Goal: Task Accomplishment & Management: Complete application form

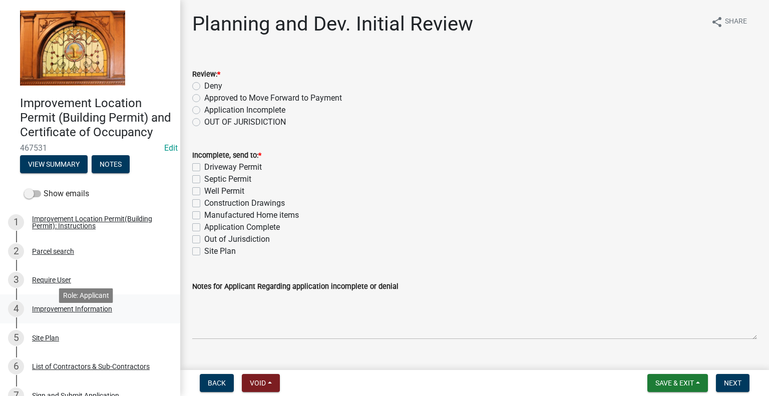
click at [73, 312] on div "Improvement Information" at bounding box center [72, 308] width 80 height 7
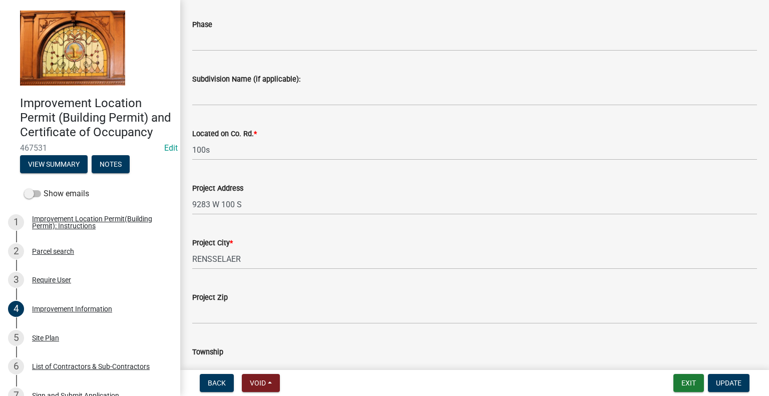
scroll to position [250, 0]
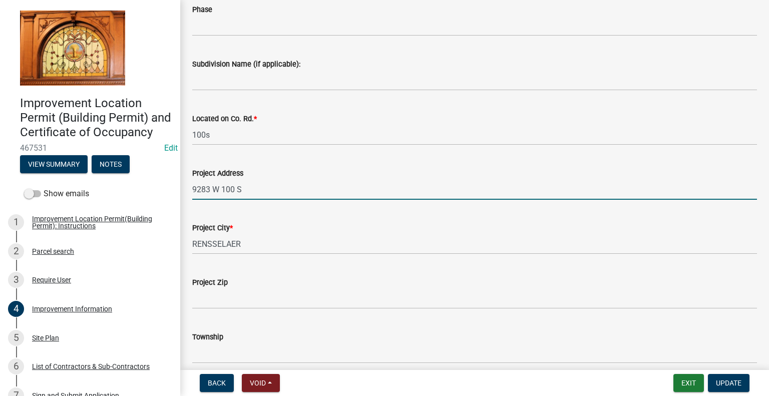
click at [247, 190] on input "9283 W 100 S" at bounding box center [474, 189] width 565 height 21
type input "9283 W 100 S, RENSSELAER"
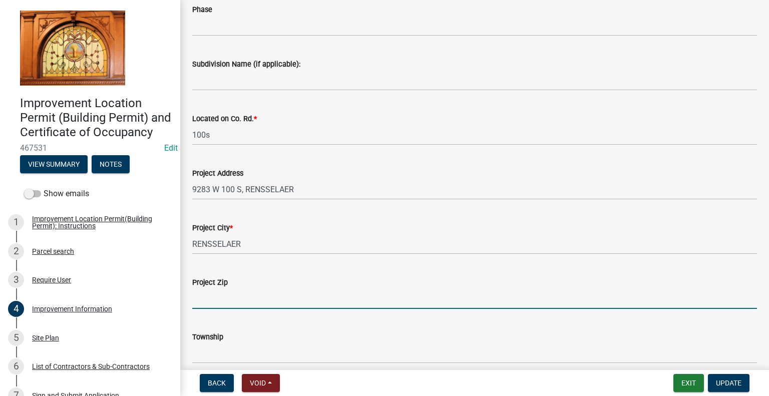
click at [256, 296] on input "Project Zip" at bounding box center [474, 298] width 565 height 21
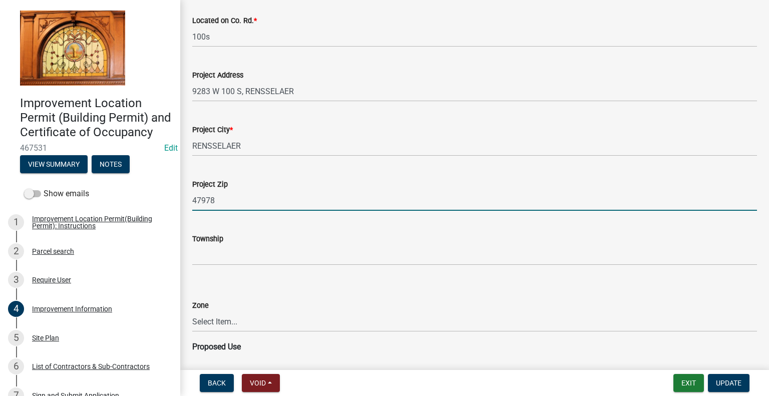
scroll to position [350, 0]
type input "47978"
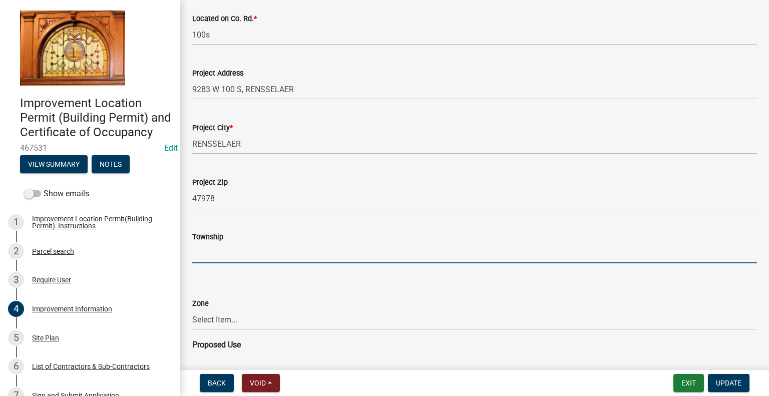
click at [236, 253] on input "Township" at bounding box center [474, 253] width 565 height 21
type input "[PERSON_NAME]"
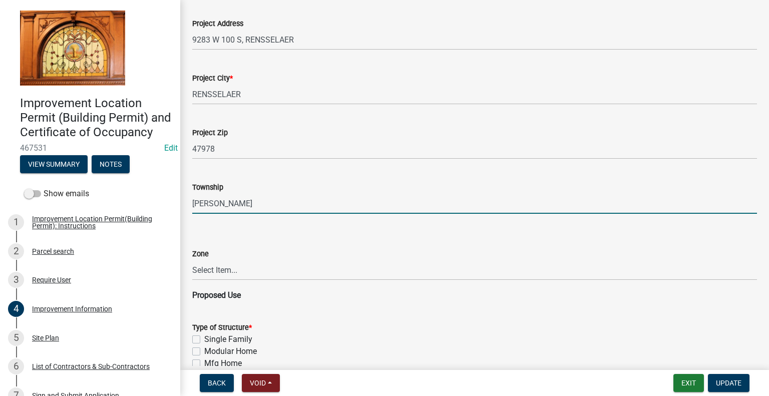
scroll to position [400, 0]
click at [232, 272] on select "Select Item... CO - Conservation PR - Parks & Recreation A1 - Conservation Agri…" at bounding box center [474, 269] width 565 height 21
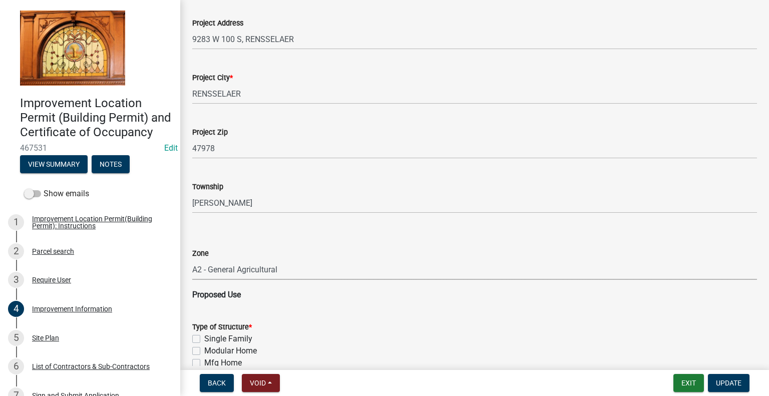
click at [192, 259] on select "Select Item... CO - Conservation PR - Parks & Recreation A1 - Conservation Agri…" at bounding box center [474, 269] width 565 height 21
select select "8223da26-0ac6-488f-81e7-4bb0725dcd0b"
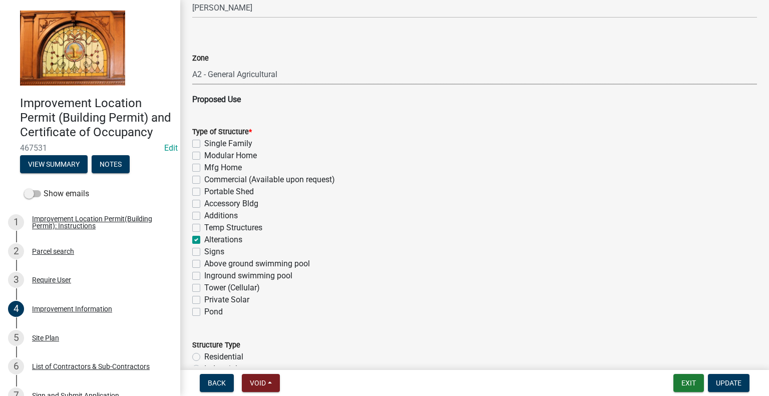
scroll to position [601, 0]
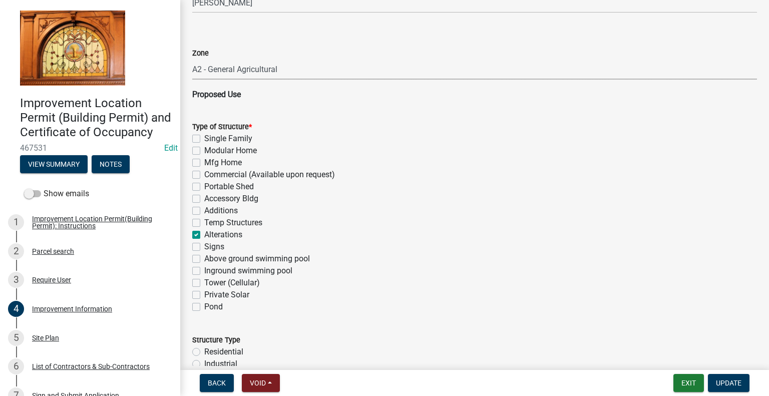
click at [204, 198] on label "Accessory Bldg" at bounding box center [231, 199] width 54 height 12
click at [204, 198] on input "Accessory Bldg" at bounding box center [207, 196] width 7 height 7
checkbox input "true"
checkbox input "false"
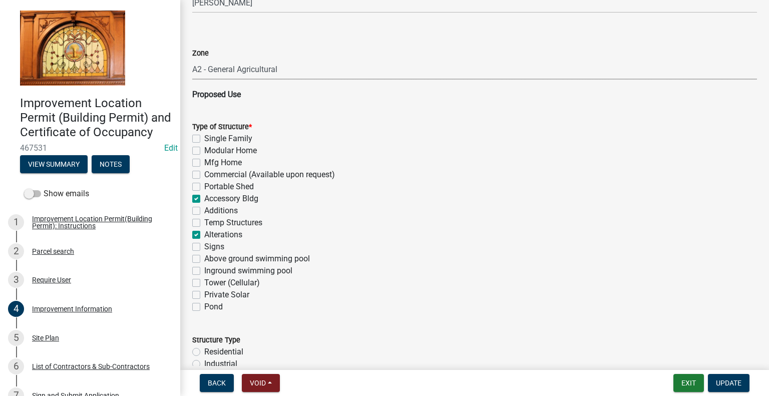
checkbox input "false"
checkbox input "true"
checkbox input "false"
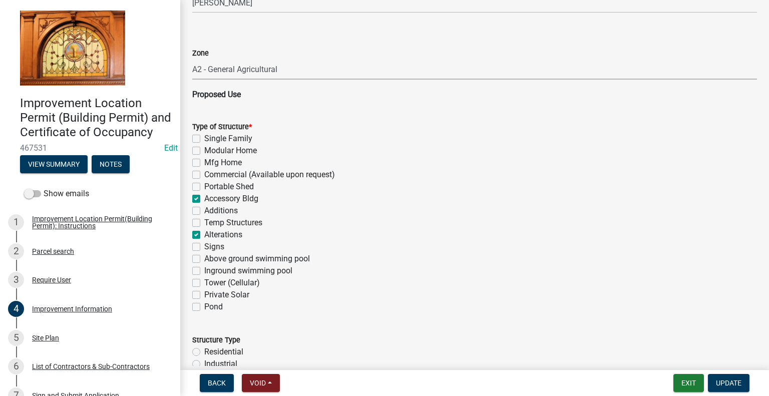
checkbox input "false"
checkbox input "true"
checkbox input "false"
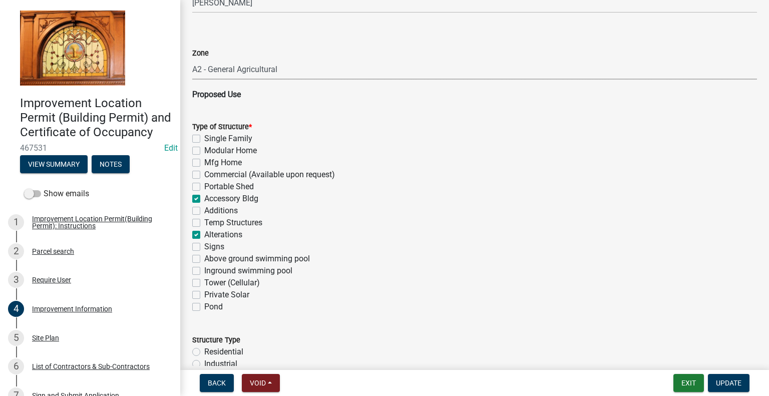
checkbox input "false"
click at [204, 236] on label "Alterations" at bounding box center [223, 235] width 38 height 12
click at [204, 235] on input "Alterations" at bounding box center [207, 232] width 7 height 7
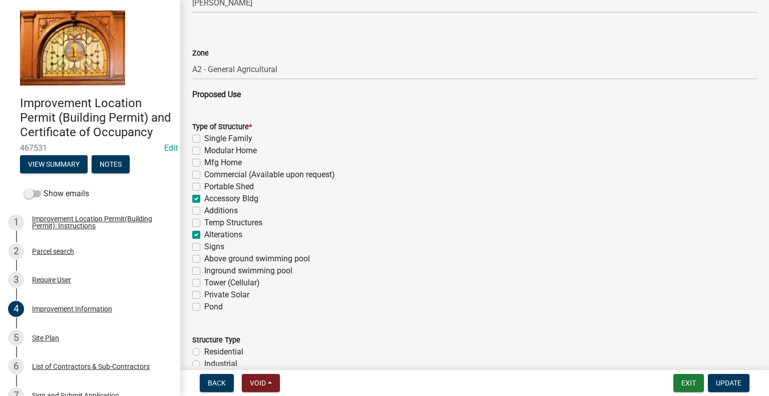
checkbox input "false"
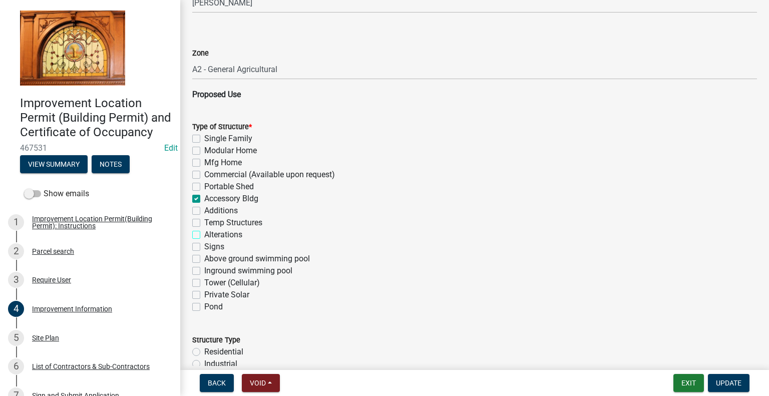
checkbox input "false"
checkbox input "true"
checkbox input "false"
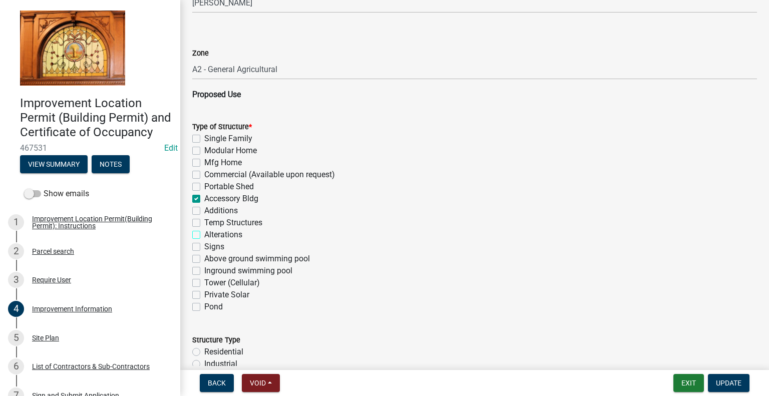
checkbox input "false"
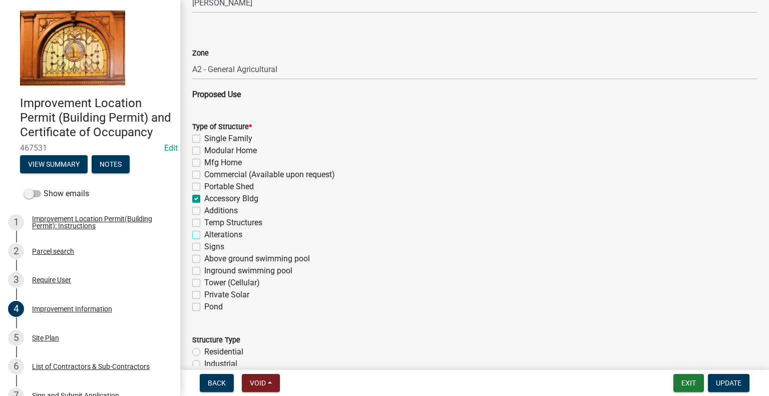
checkbox input "false"
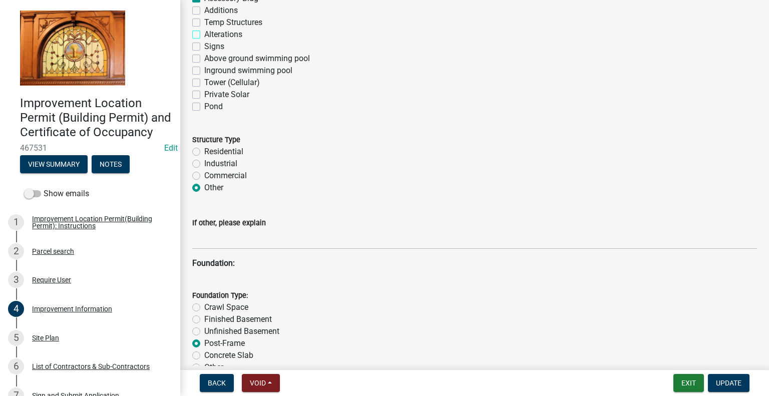
scroll to position [901, 0]
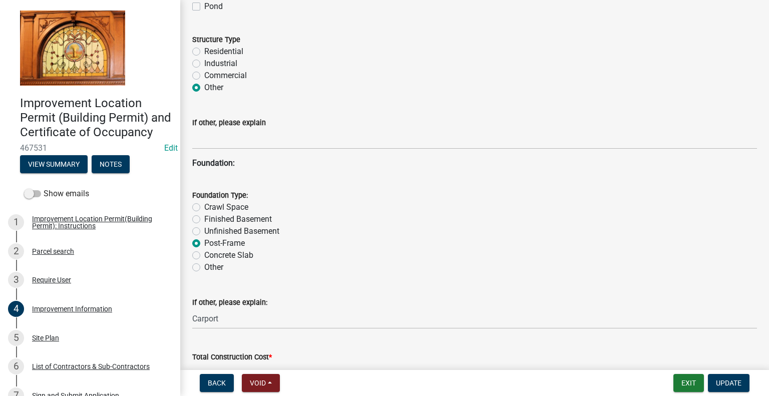
click at [204, 51] on label "Residential" at bounding box center [223, 52] width 39 height 12
click at [204, 51] on input "Residential" at bounding box center [207, 49] width 7 height 7
radio input "true"
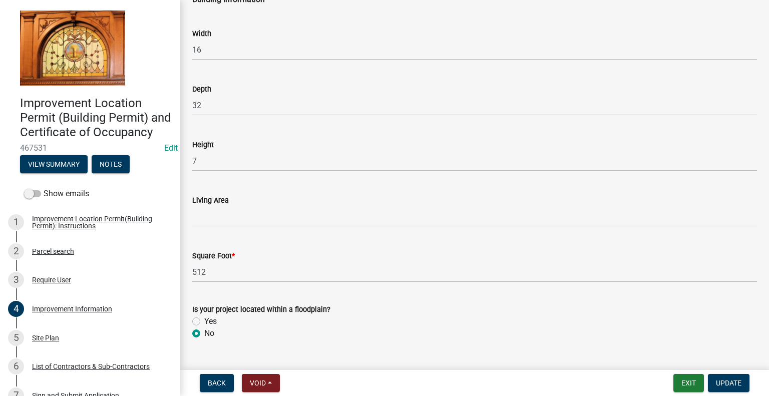
scroll to position [1502, 0]
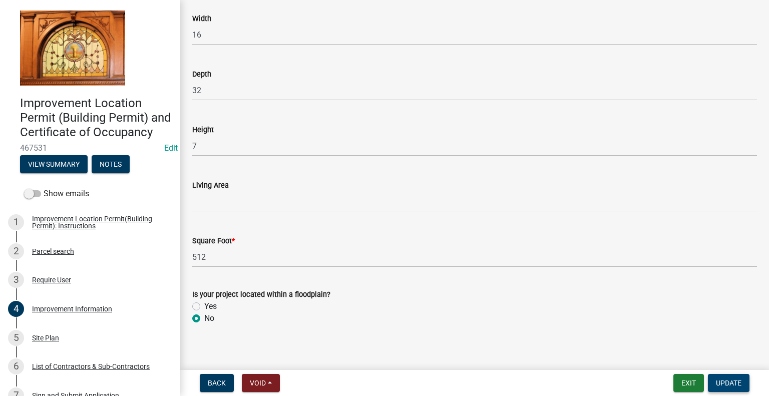
click at [727, 381] on span "Update" at bounding box center [729, 383] width 26 height 8
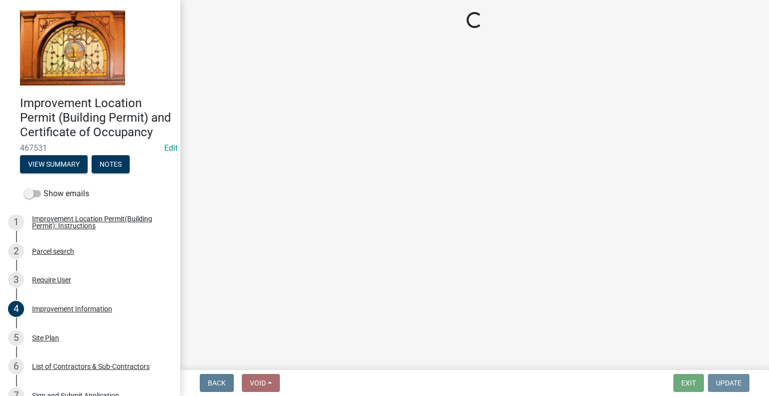
scroll to position [0, 0]
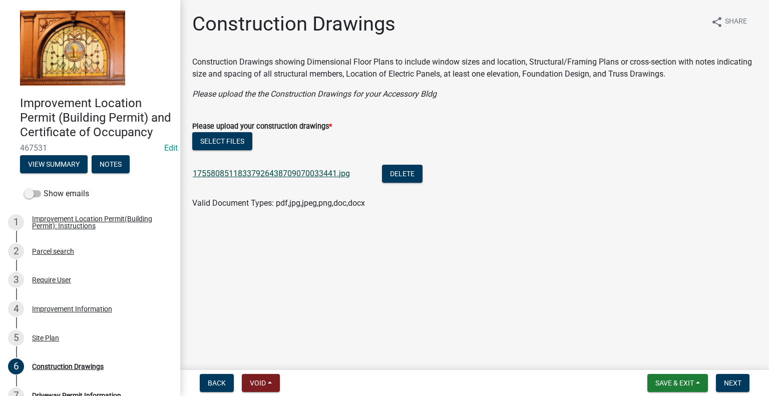
click at [287, 173] on link "17558085118337926438709070033441.jpg" at bounding box center [271, 174] width 157 height 10
click at [57, 341] on div "Site Plan" at bounding box center [45, 337] width 27 height 7
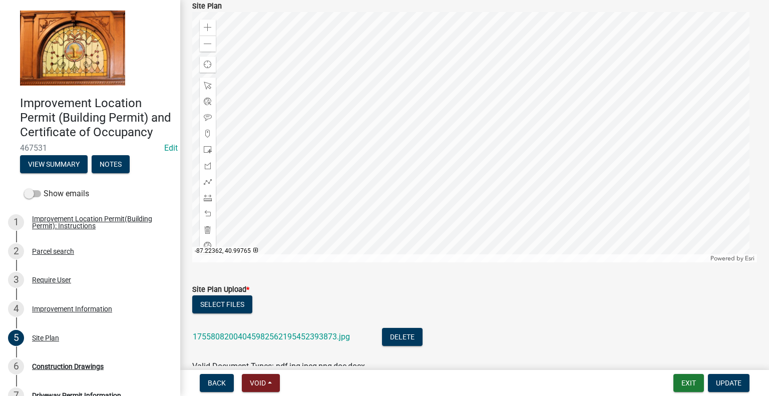
scroll to position [120, 0]
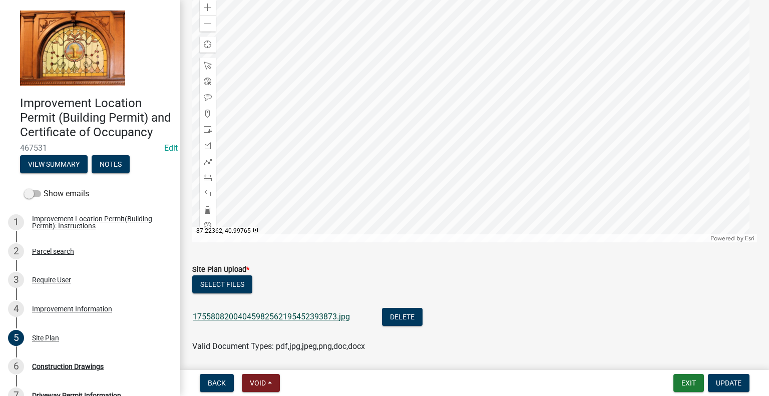
click at [325, 316] on link "17558082004045982562195452393873.jpg" at bounding box center [271, 317] width 157 height 10
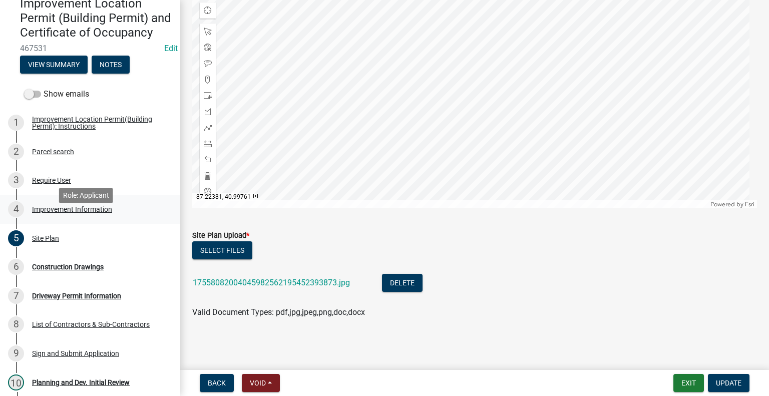
scroll to position [100, 0]
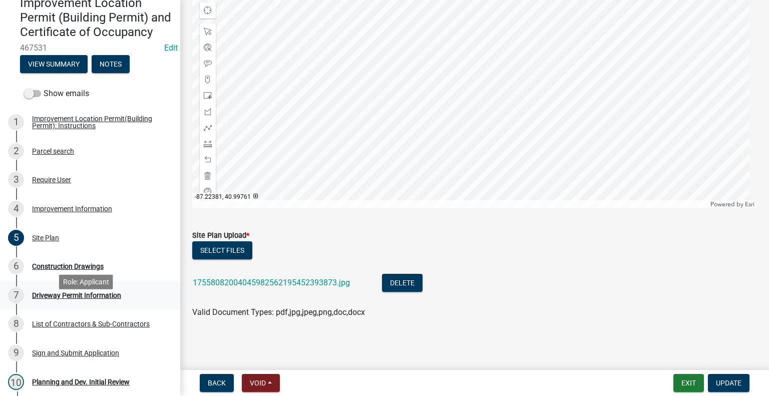
click at [84, 299] on div "Driveway Permit Information" at bounding box center [76, 295] width 89 height 7
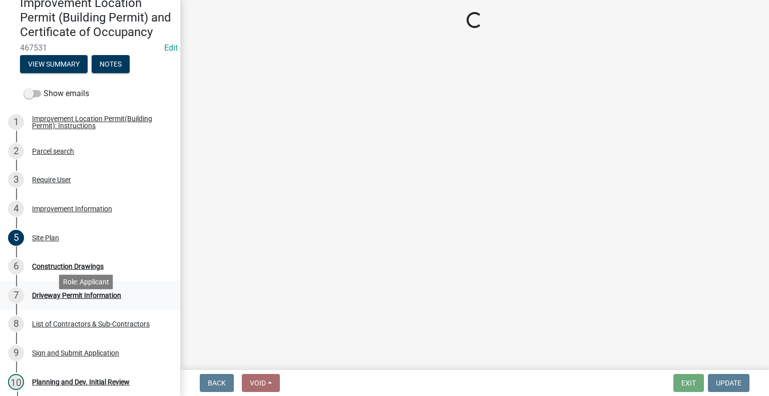
scroll to position [0, 0]
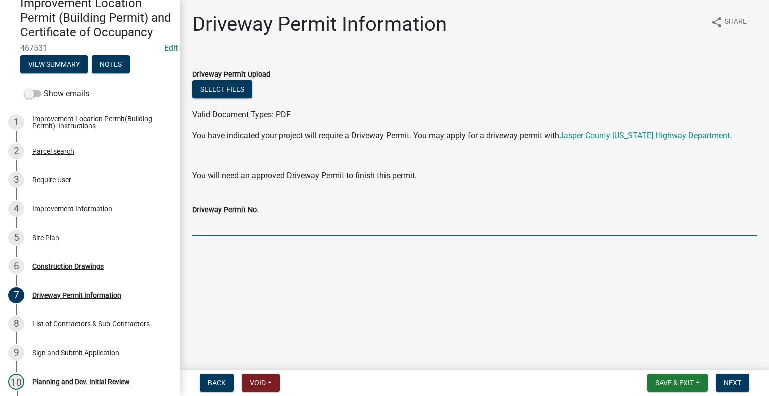
click at [290, 228] on input "Driveway Permit No." at bounding box center [474, 226] width 565 height 21
type input "EXISTING"
click at [734, 384] on span "Next" at bounding box center [733, 383] width 18 height 8
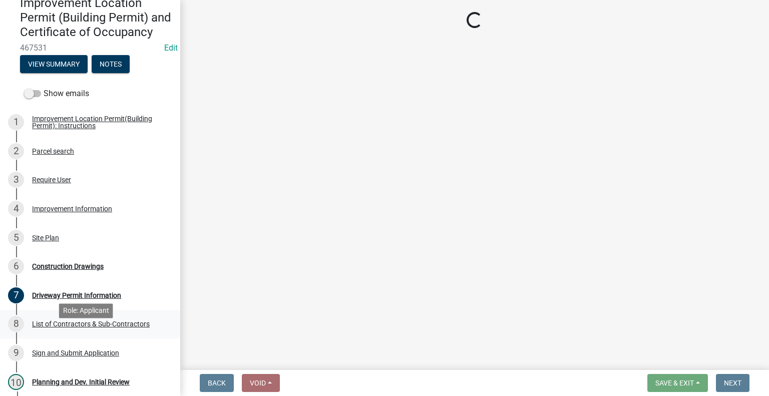
click at [122, 327] on div "List of Contractors & Sub-Contractors" at bounding box center [91, 323] width 118 height 7
click at [111, 327] on div "List of Contractors & Sub-Contractors" at bounding box center [91, 323] width 118 height 7
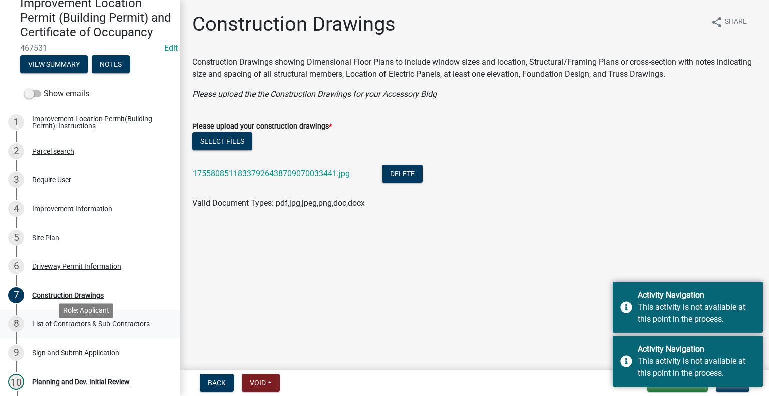
click at [87, 327] on div "List of Contractors & Sub-Contractors" at bounding box center [91, 323] width 118 height 7
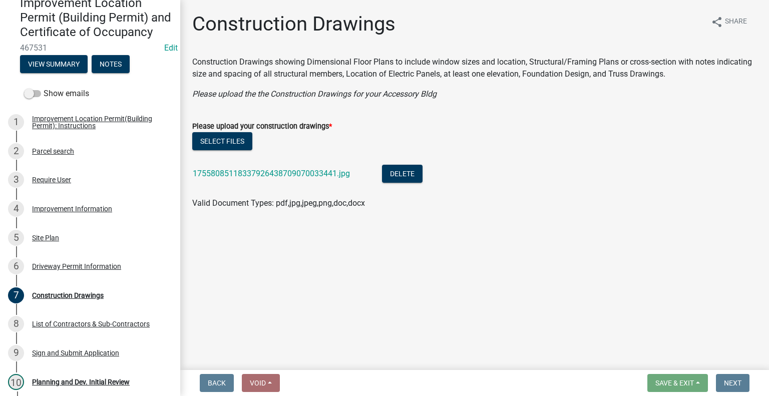
click at [681, 288] on main "Construction Drawings share Share Construction Drawings showing Dimensional Flo…" at bounding box center [474, 183] width 589 height 366
click at [237, 145] on button "Select files" at bounding box center [222, 141] width 60 height 18
click at [64, 270] on div "Driveway Permit Information" at bounding box center [76, 266] width 89 height 7
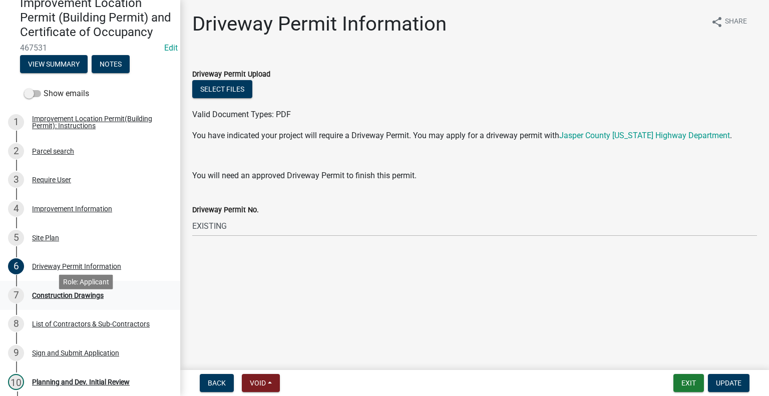
click at [117, 303] on div "7 Construction Drawings" at bounding box center [86, 295] width 156 height 16
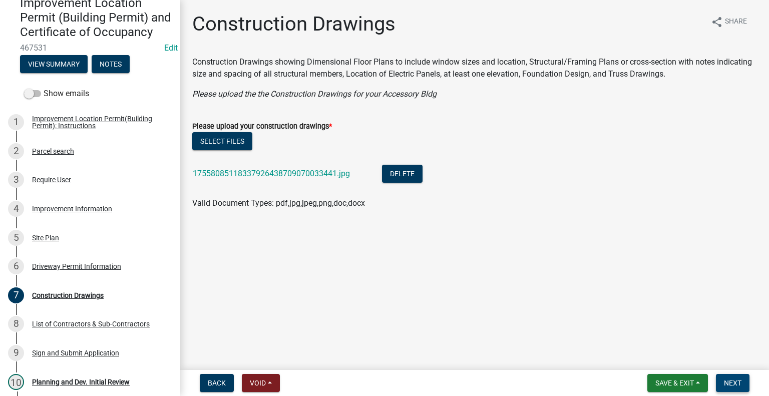
click at [731, 383] on span "Next" at bounding box center [733, 383] width 18 height 8
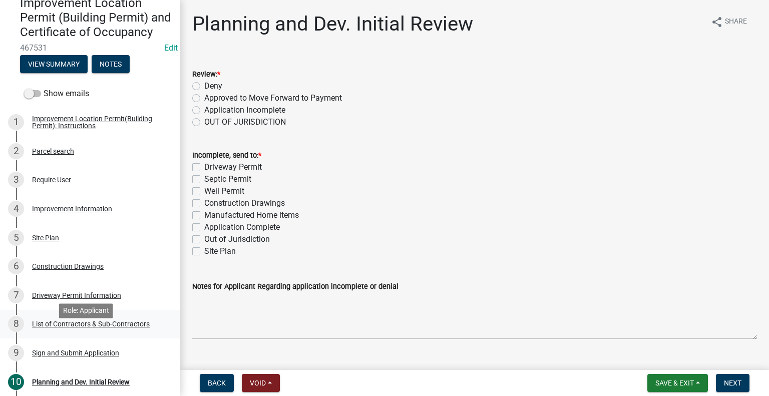
click at [123, 327] on div "List of Contractors & Sub-Contractors" at bounding box center [91, 323] width 118 height 7
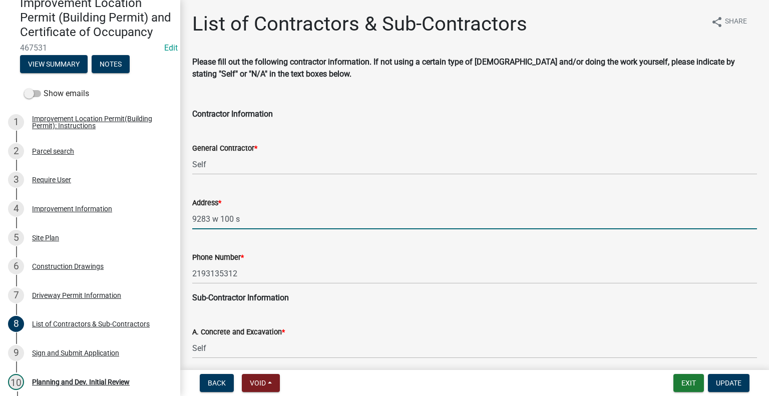
click at [300, 221] on input "9283 w 100 s" at bounding box center [474, 219] width 565 height 21
type input "9283 W 100 S, RENSSELAER"
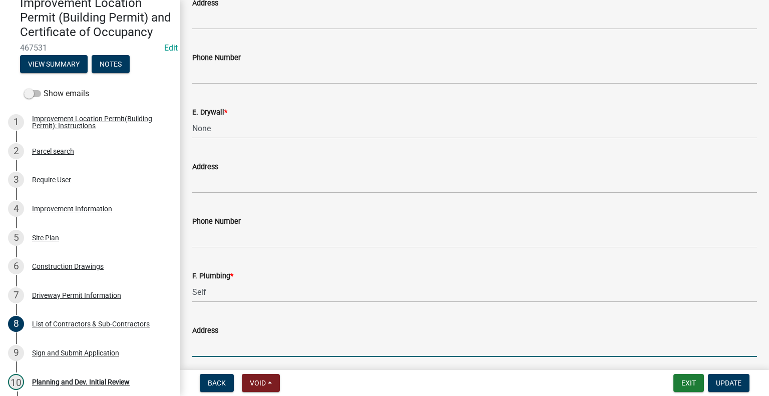
scroll to position [1021, 0]
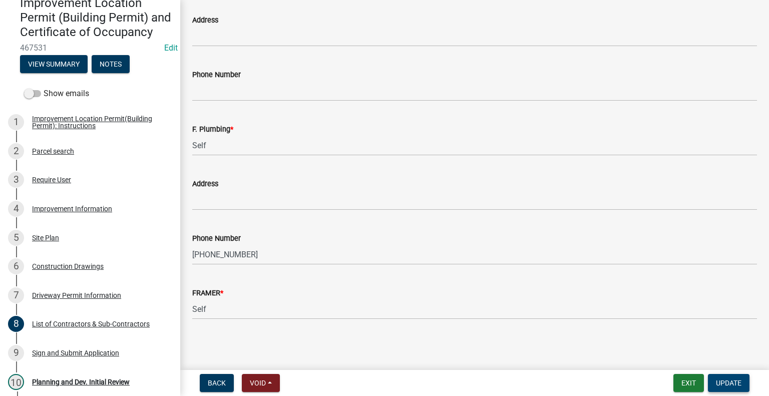
click at [728, 384] on span "Update" at bounding box center [729, 383] width 26 height 8
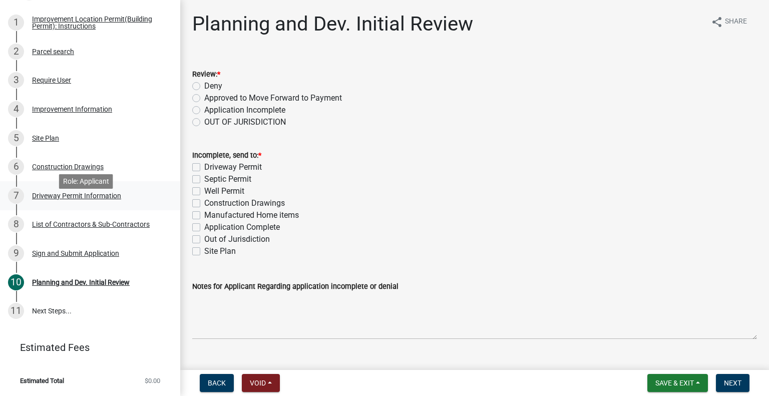
scroll to position [214, 0]
click at [109, 252] on div "Sign and Submit Application" at bounding box center [75, 253] width 87 height 7
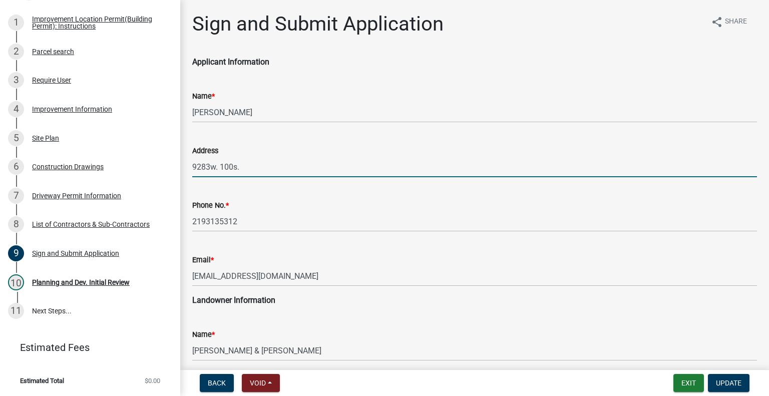
click at [254, 164] on input "9283w. 100s." at bounding box center [474, 167] width 565 height 21
type input "9283W. 100S., RENSSELAER"
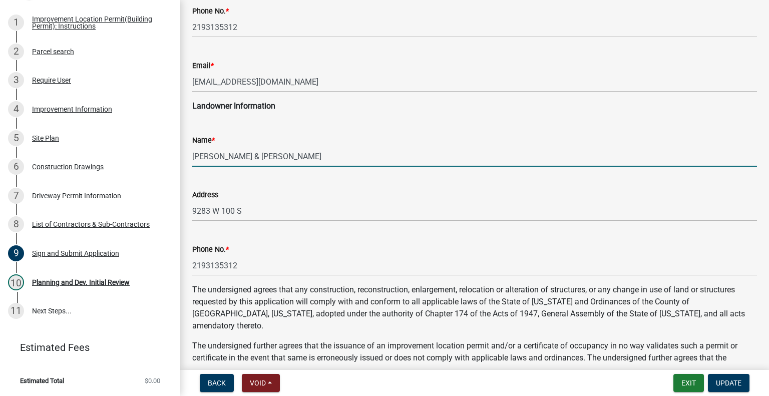
scroll to position [250, 0]
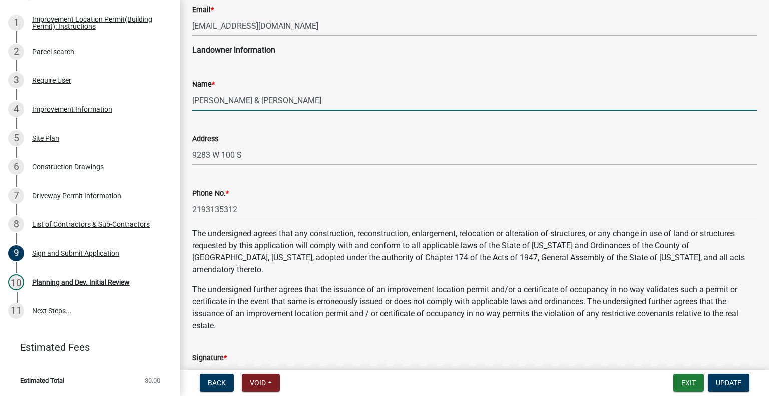
click at [214, 98] on input "[PERSON_NAME] & [PERSON_NAME]" at bounding box center [474, 100] width 565 height 21
drag, startPoint x: 214, startPoint y: 98, endPoint x: 164, endPoint y: 105, distance: 50.5
click at [164, 105] on div "Improvement Location Permit (Building Permit) and Certificate of Occupancy 4675…" at bounding box center [384, 198] width 769 height 396
click at [298, 101] on input "STONEY & [PERSON_NAME]" at bounding box center [474, 100] width 565 height 21
paste input "[PERSON_NAME],"
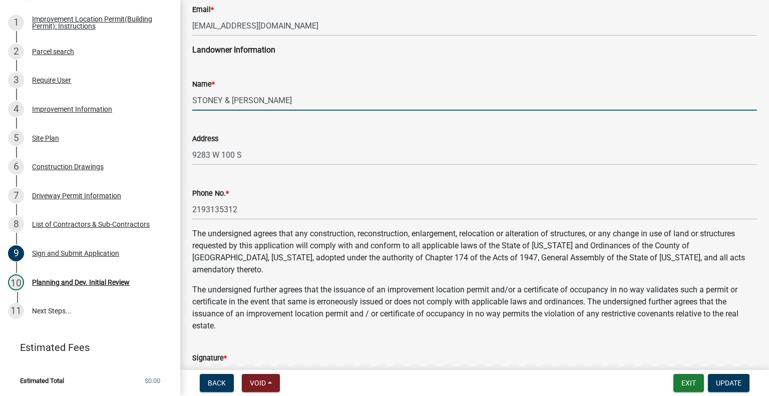
type input "STONEY & [PERSON_NAME]"
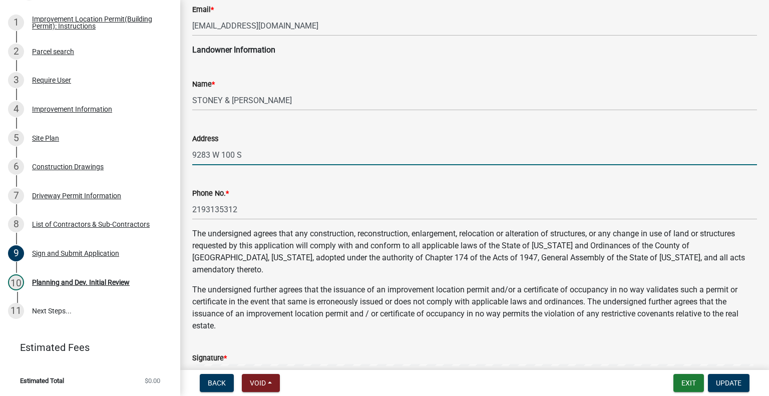
click at [262, 152] on input "9283 W 100 S" at bounding box center [474, 155] width 565 height 21
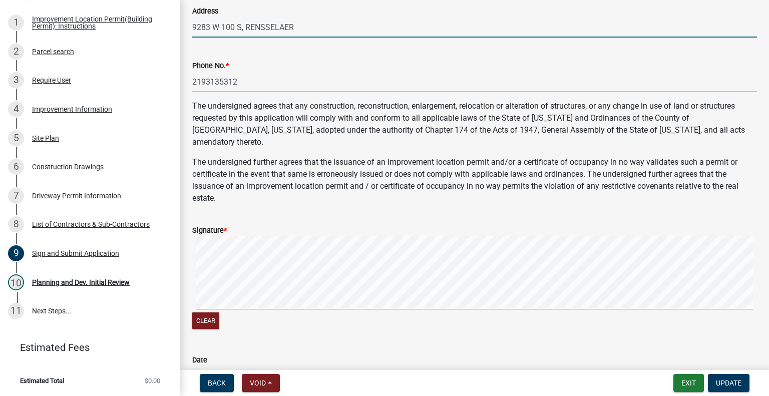
scroll to position [400, 0]
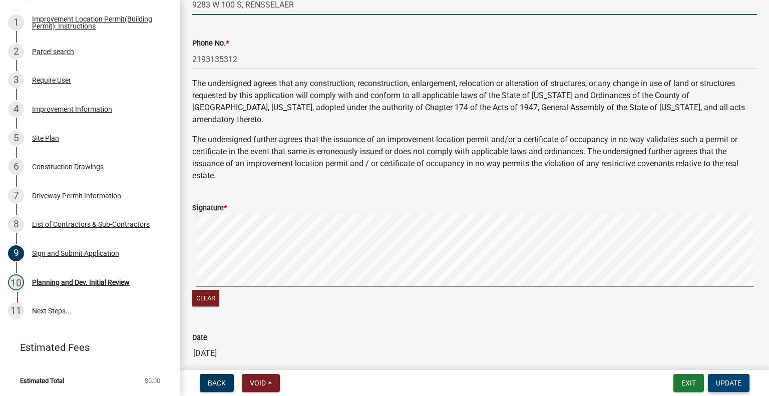
type input "9283 W 100 S, RENSSELAER"
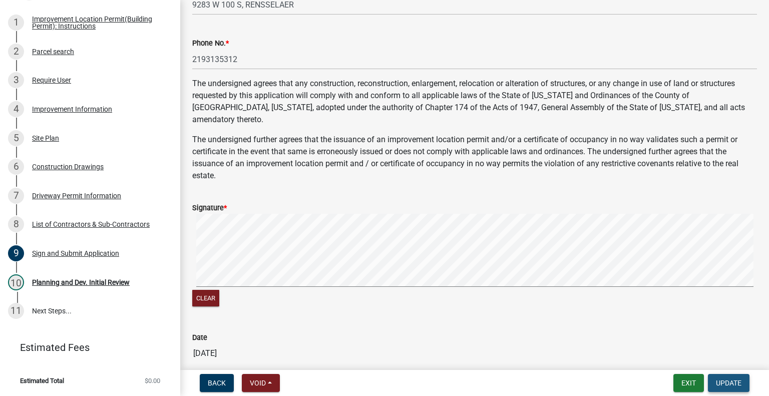
click at [728, 385] on span "Update" at bounding box center [729, 383] width 26 height 8
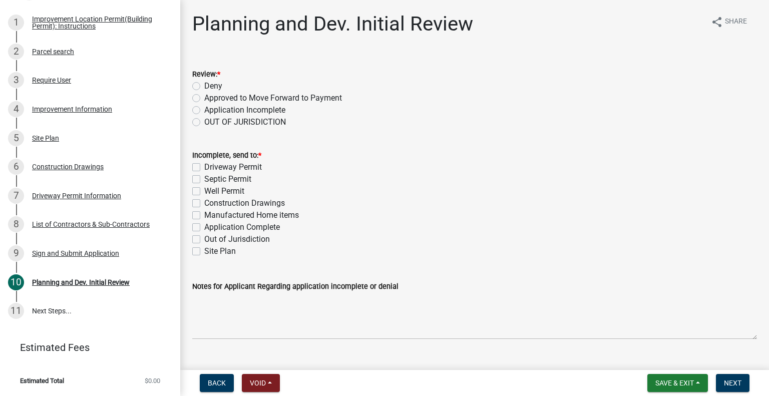
click at [204, 98] on label "Approved to Move Forward to Payment" at bounding box center [273, 98] width 138 height 12
click at [204, 98] on input "Approved to Move Forward to Payment" at bounding box center [207, 95] width 7 height 7
radio input "true"
click at [204, 228] on label "Application Complete" at bounding box center [242, 227] width 76 height 12
click at [204, 228] on input "Application Complete" at bounding box center [207, 224] width 7 height 7
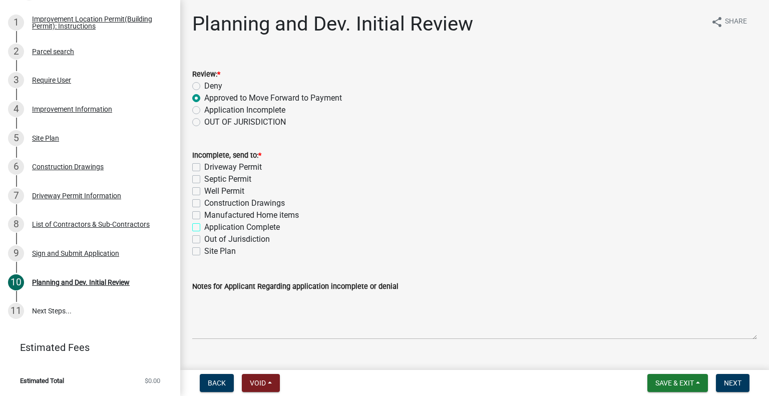
checkbox input "true"
checkbox input "false"
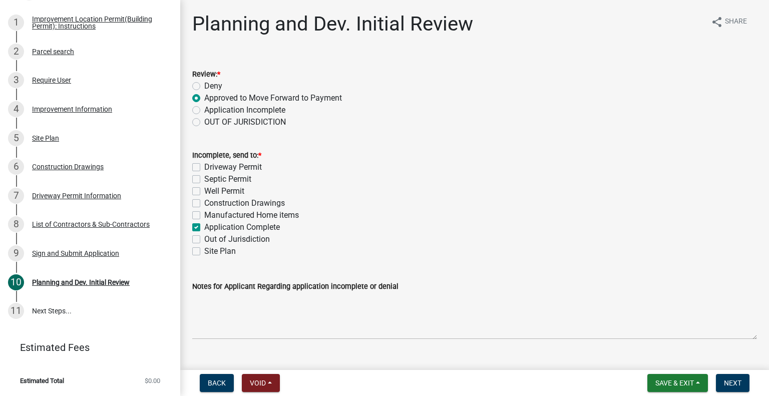
checkbox input "false"
checkbox input "true"
checkbox input "false"
click at [739, 383] on span "Next" at bounding box center [733, 383] width 18 height 8
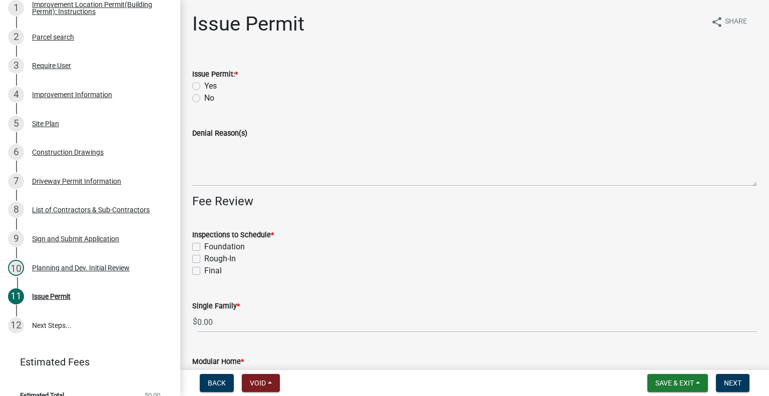
click at [204, 86] on label "Yes" at bounding box center [210, 86] width 13 height 12
click at [204, 86] on input "Yes" at bounding box center [207, 83] width 7 height 7
radio input "true"
click at [204, 247] on label "Foundation" at bounding box center [224, 247] width 41 height 12
click at [204, 247] on input "Foundation" at bounding box center [207, 244] width 7 height 7
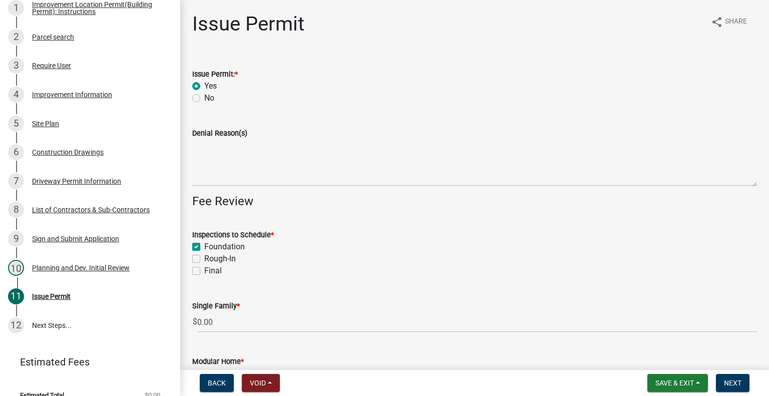
checkbox input "true"
checkbox input "false"
click at [204, 272] on label "Final" at bounding box center [213, 271] width 18 height 12
click at [204, 271] on input "Final" at bounding box center [207, 268] width 7 height 7
checkbox input "true"
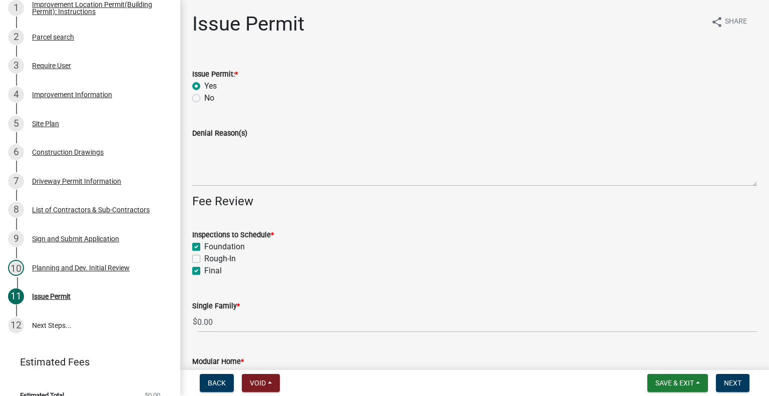
checkbox input "true"
checkbox input "false"
checkbox input "true"
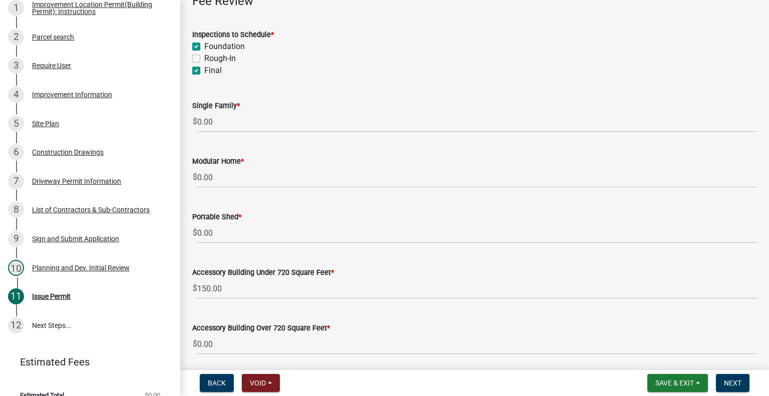
scroll to position [250, 0]
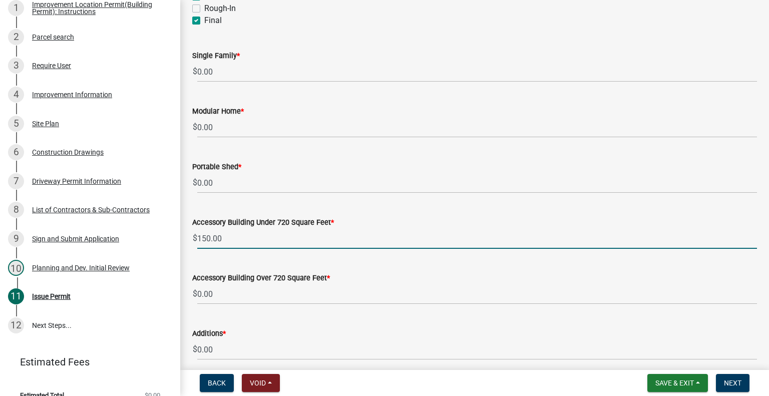
click at [210, 237] on input "150.00" at bounding box center [477, 238] width 560 height 21
type input "300.00"
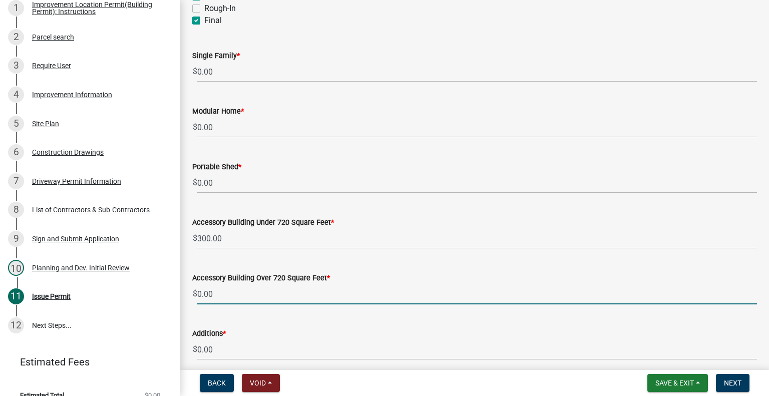
click at [676, 293] on input "0.00" at bounding box center [477, 294] width 560 height 21
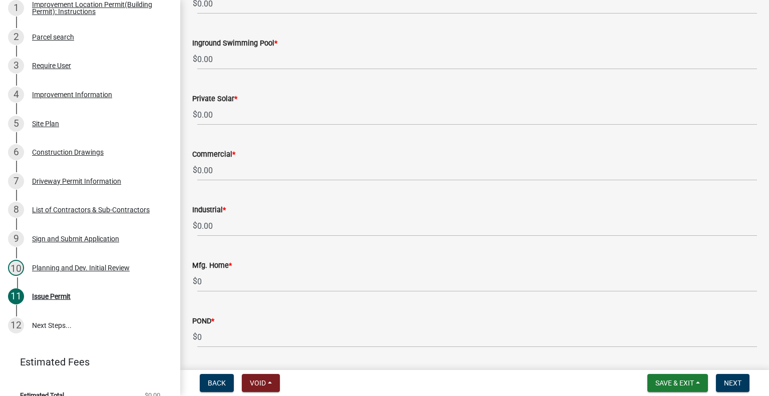
scroll to position [847, 0]
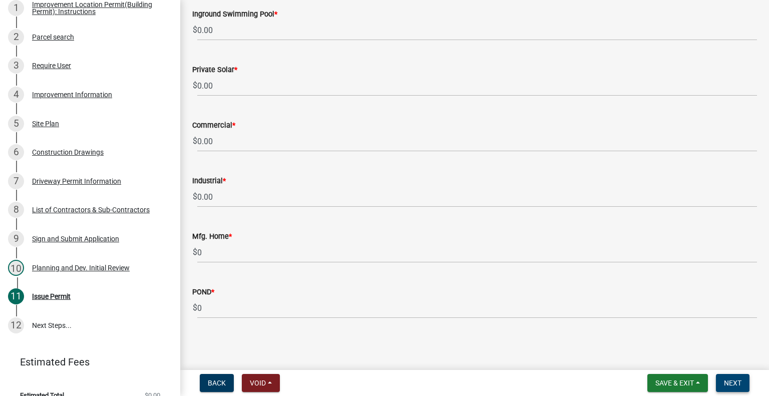
click at [737, 382] on span "Next" at bounding box center [733, 383] width 18 height 8
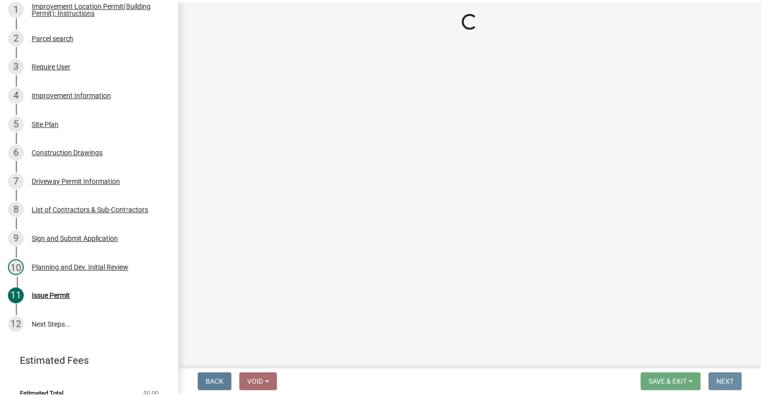
scroll to position [0, 0]
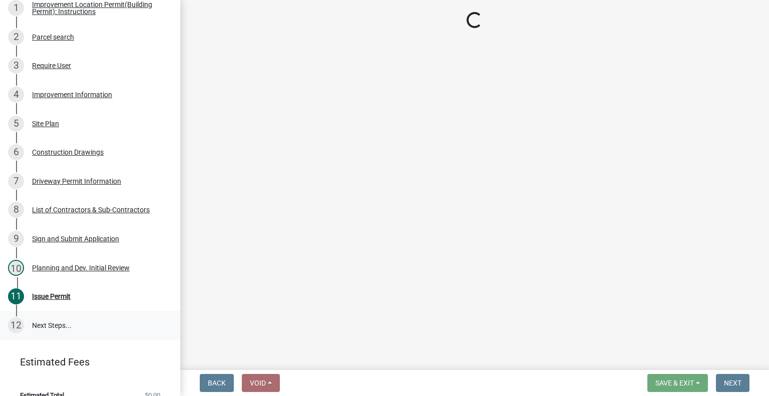
select select "3: 3"
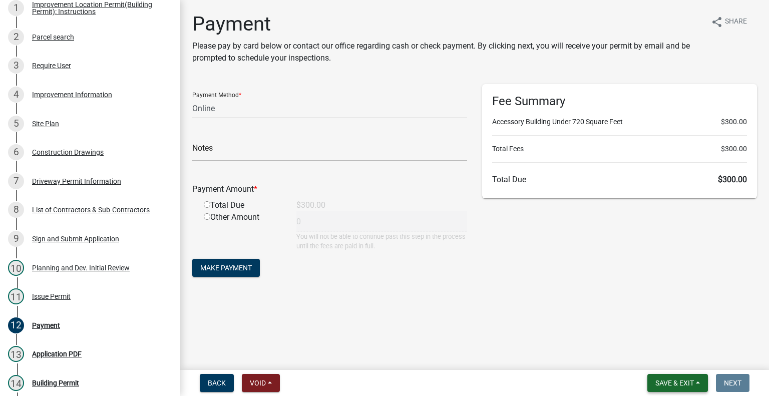
click at [685, 380] on span "Save & Exit" at bounding box center [674, 383] width 39 height 8
click at [669, 361] on button "Save & Exit" at bounding box center [668, 357] width 80 height 24
